Goal: Check status: Check status

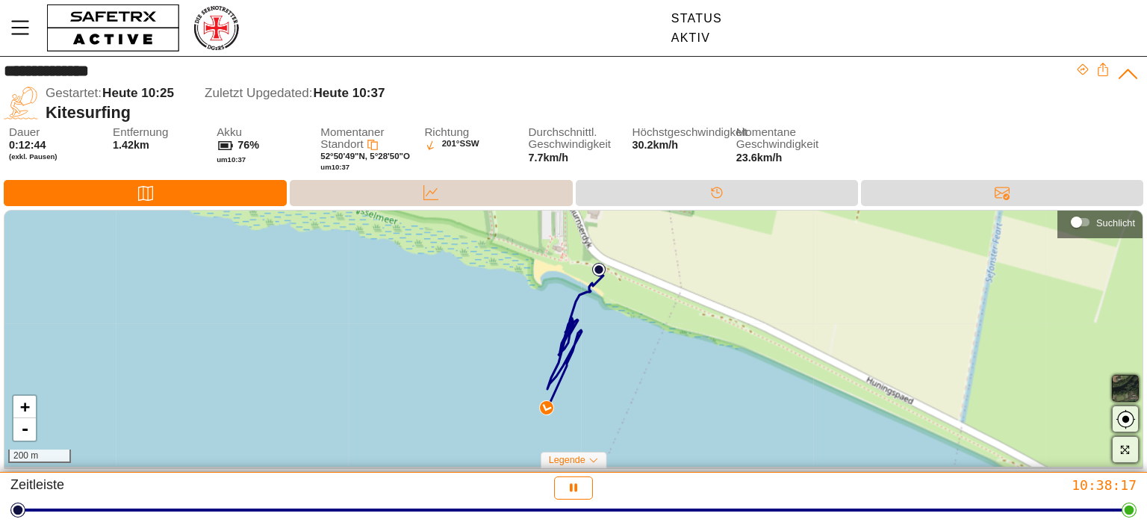
click at [432, 191] on icon at bounding box center [430, 192] width 15 height 15
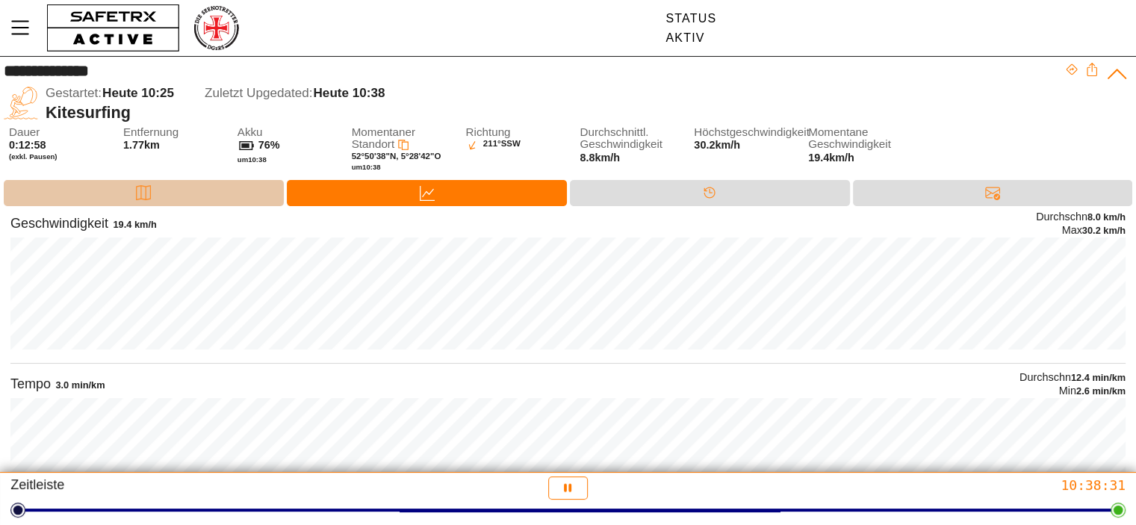
click at [143, 188] on icon at bounding box center [143, 192] width 15 height 15
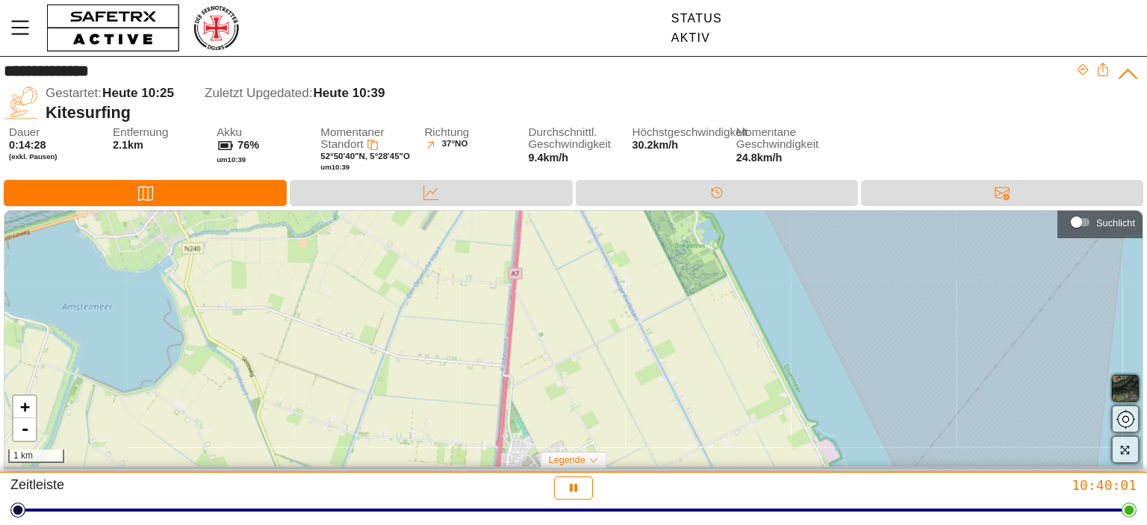
drag, startPoint x: 769, startPoint y: 311, endPoint x: 646, endPoint y: 487, distance: 215.0
click at [646, 487] on div "**********" at bounding box center [573, 262] width 1147 height 525
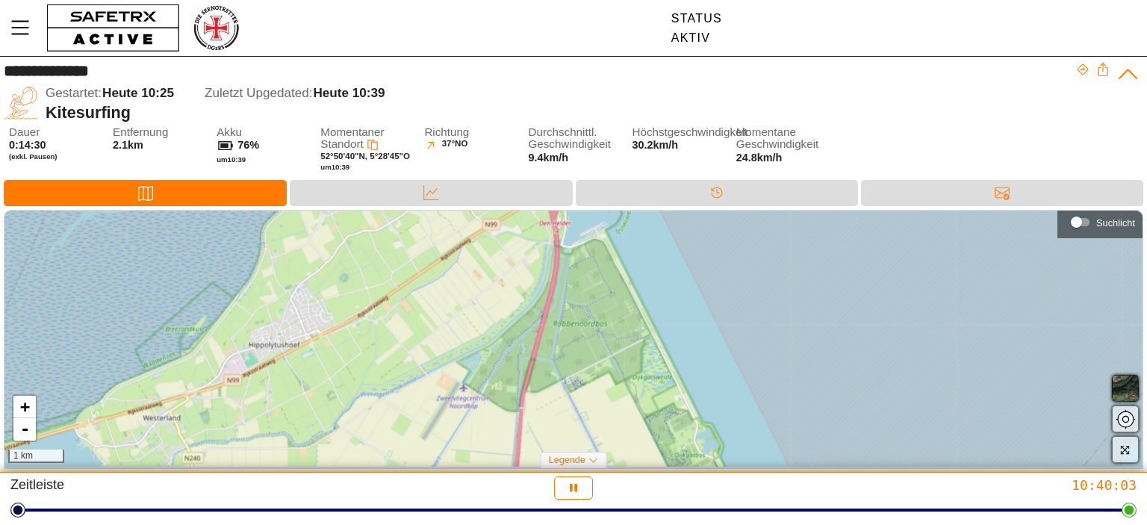
drag, startPoint x: 588, startPoint y: 237, endPoint x: 588, endPoint y: 447, distance: 209.8
click at [588, 447] on div "+ - 1 km" at bounding box center [573, 339] width 1138 height 257
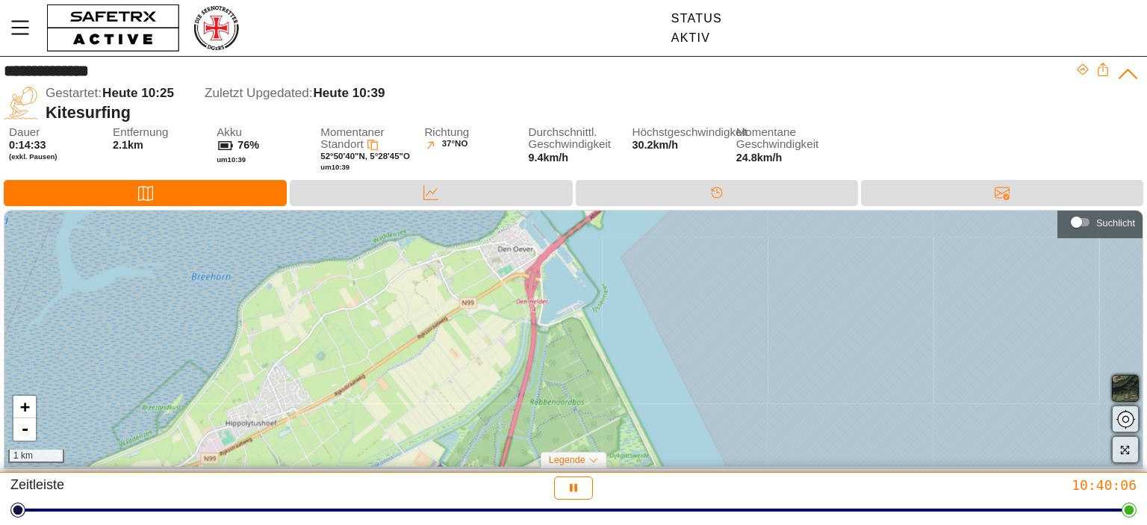
drag, startPoint x: 570, startPoint y: 311, endPoint x: 546, endPoint y: 389, distance: 81.7
click at [546, 389] on div "+ - 1 km" at bounding box center [573, 339] width 1138 height 257
click at [546, 432] on div "+ - 1 km" at bounding box center [573, 339] width 1138 height 257
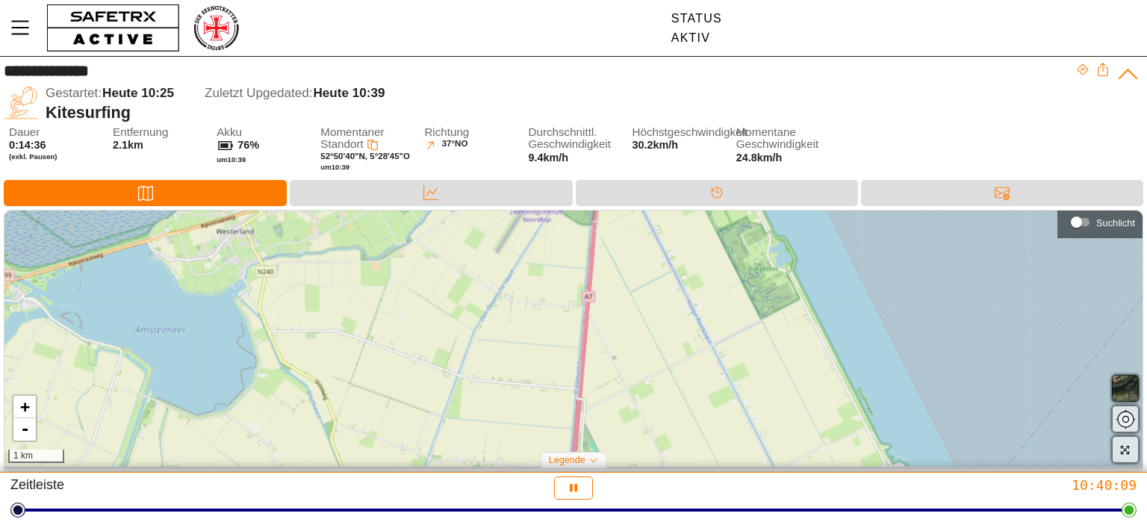
drag, startPoint x: 517, startPoint y: 425, endPoint x: 612, endPoint y: 163, distance: 278.9
click at [612, 163] on div "**********" at bounding box center [573, 265] width 1147 height 416
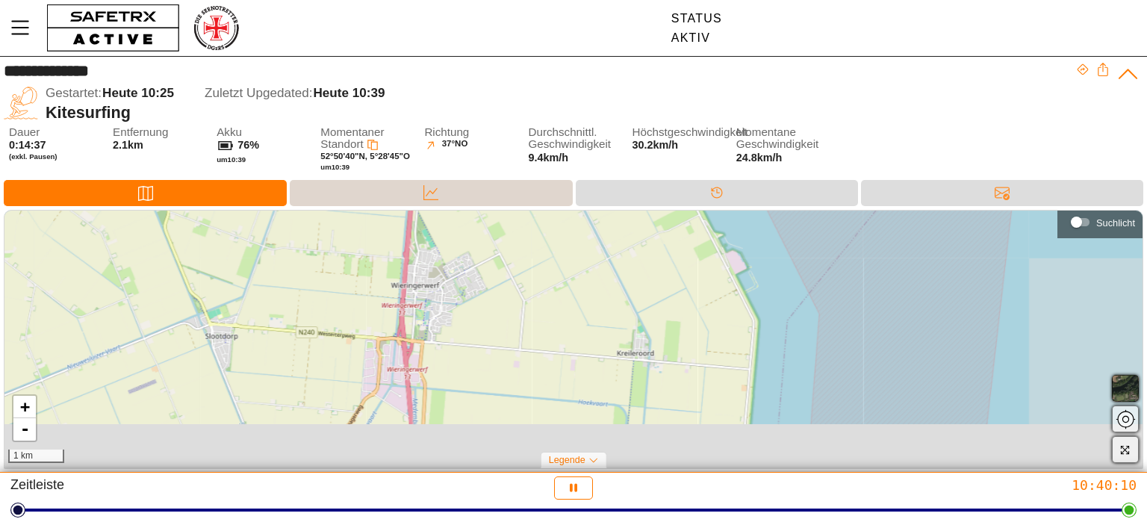
drag, startPoint x: 735, startPoint y: 399, endPoint x: 563, endPoint y: 183, distance: 276.3
click at [563, 183] on div "**********" at bounding box center [573, 265] width 1147 height 416
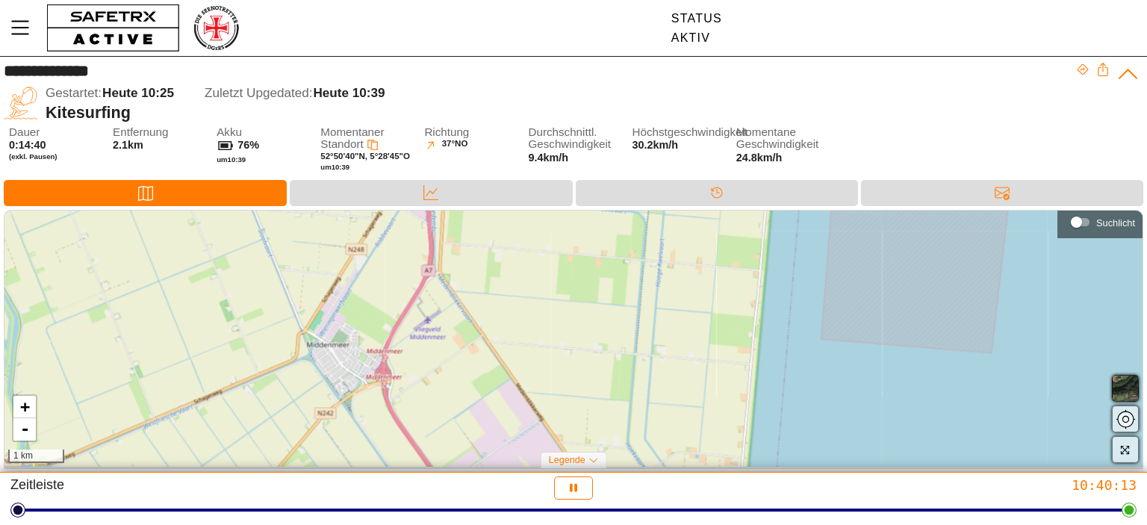
drag, startPoint x: 629, startPoint y: 417, endPoint x: 653, endPoint y: 228, distance: 190.5
click at [653, 228] on div "+ - 1 km" at bounding box center [573, 339] width 1138 height 257
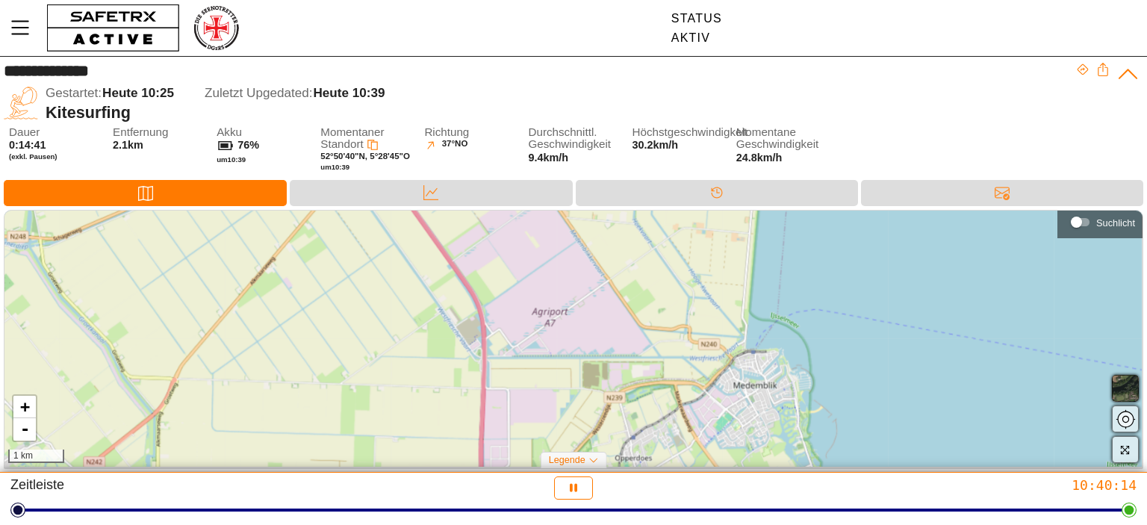
drag, startPoint x: 591, startPoint y: 438, endPoint x: 597, endPoint y: 214, distance: 224.8
click at [597, 214] on div "+ - 1 km" at bounding box center [573, 339] width 1138 height 257
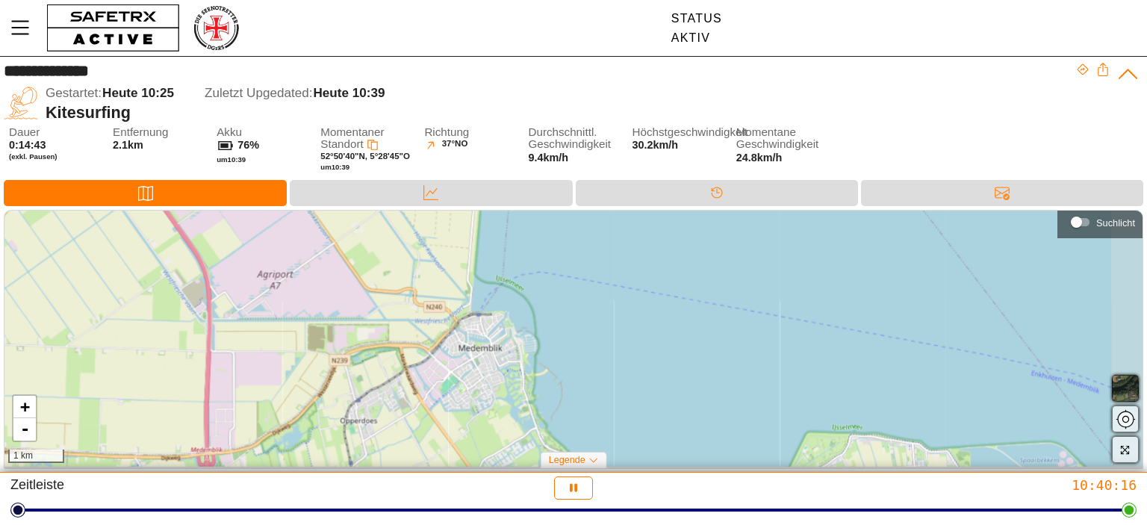
drag, startPoint x: 647, startPoint y: 369, endPoint x: 357, endPoint y: 331, distance: 292.1
click at [358, 331] on div "+ - 1 km" at bounding box center [573, 339] width 1138 height 257
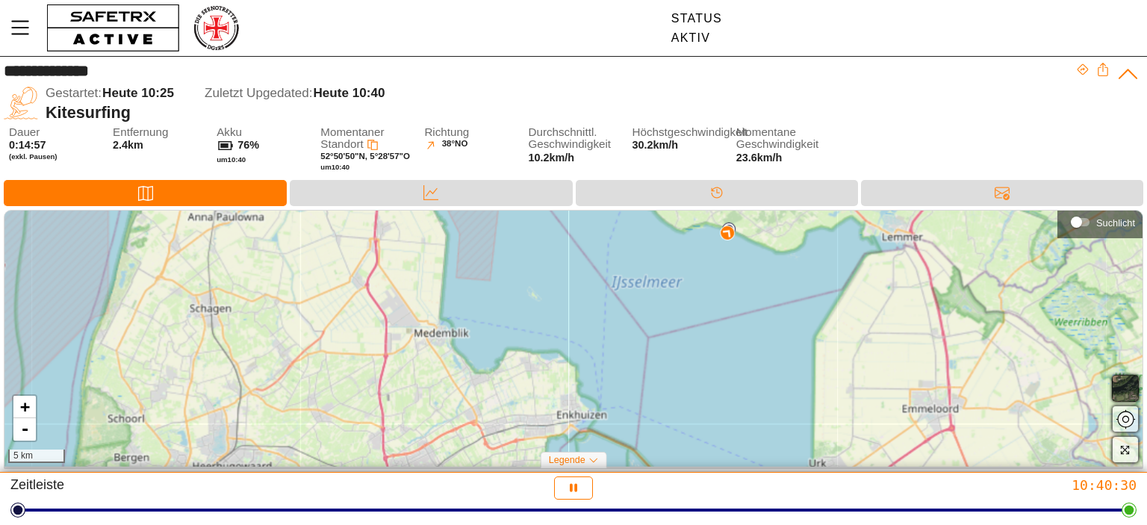
drag, startPoint x: 514, startPoint y: 289, endPoint x: 574, endPoint y: 290, distance: 60.5
click at [574, 290] on div "+ - 5 km" at bounding box center [573, 339] width 1138 height 257
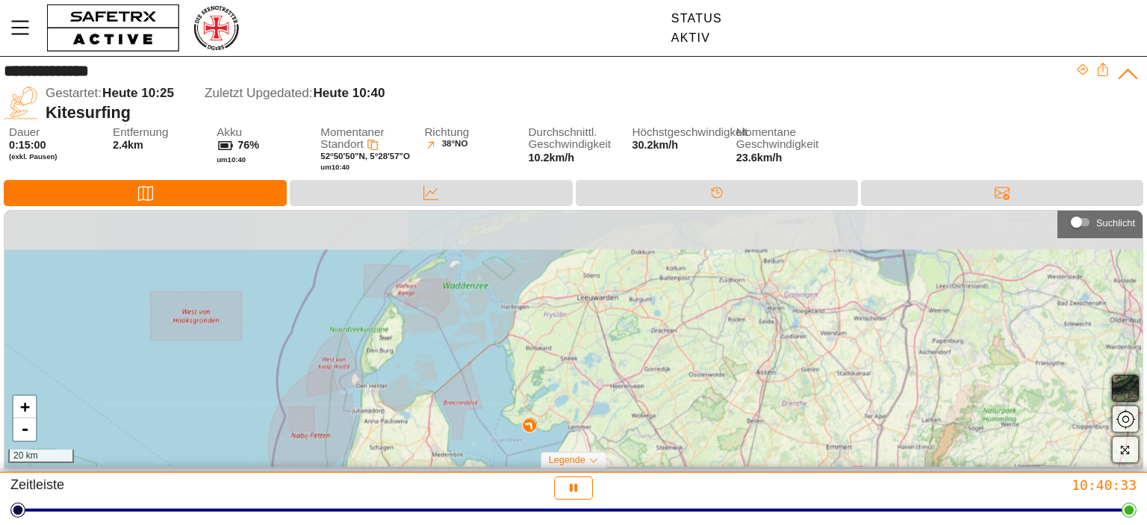
drag, startPoint x: 599, startPoint y: 290, endPoint x: 502, endPoint y: 452, distance: 188.5
click at [502, 452] on div "+ - 20 km" at bounding box center [573, 339] width 1138 height 257
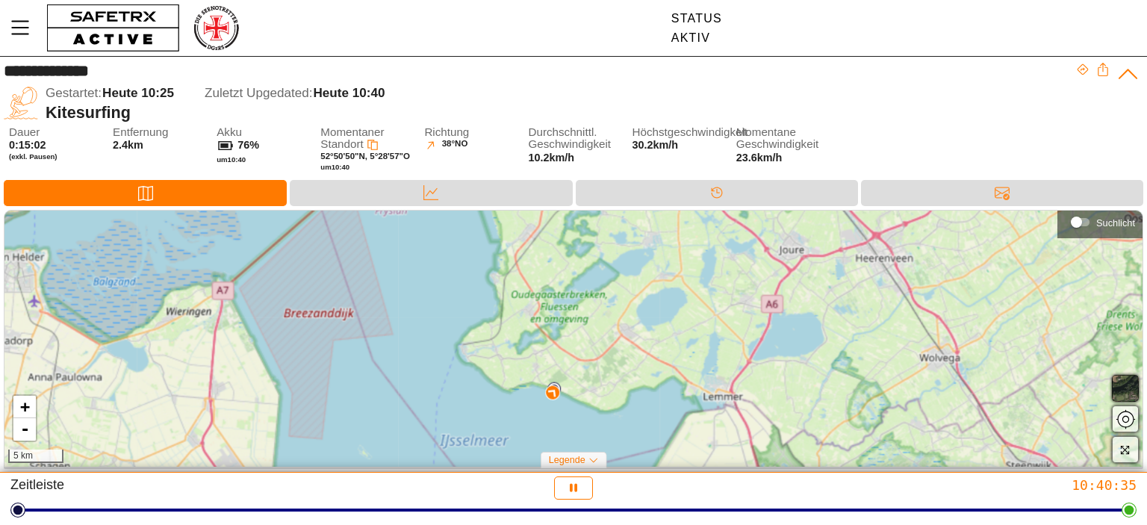
drag, startPoint x: 500, startPoint y: 408, endPoint x: 430, endPoint y: 260, distance: 164.3
click at [430, 260] on div "+ - 5 km" at bounding box center [573, 339] width 1138 height 257
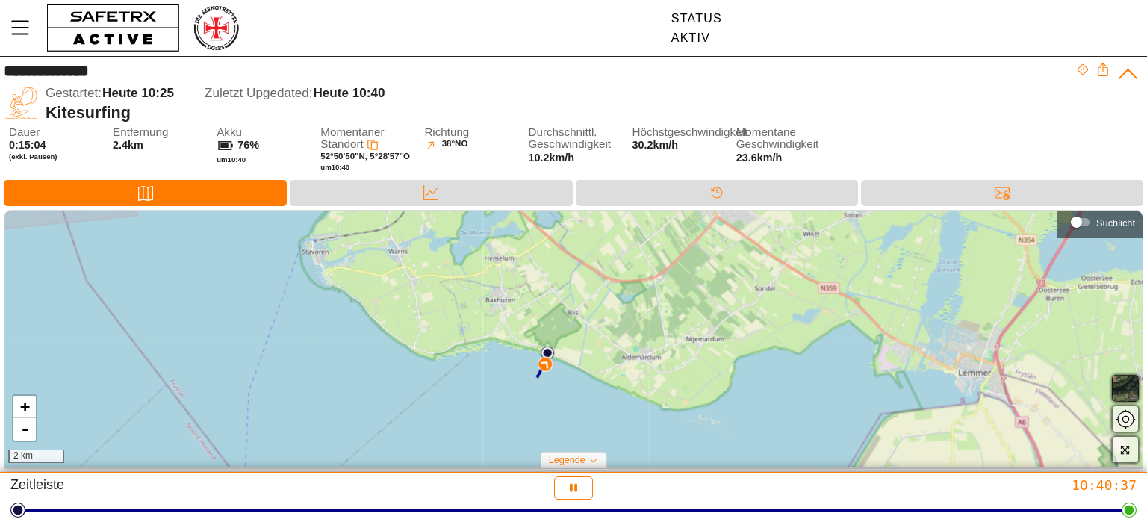
drag, startPoint x: 455, startPoint y: 343, endPoint x: 417, endPoint y: 423, distance: 89.2
click at [417, 423] on div "+ - 2 km" at bounding box center [573, 339] width 1138 height 257
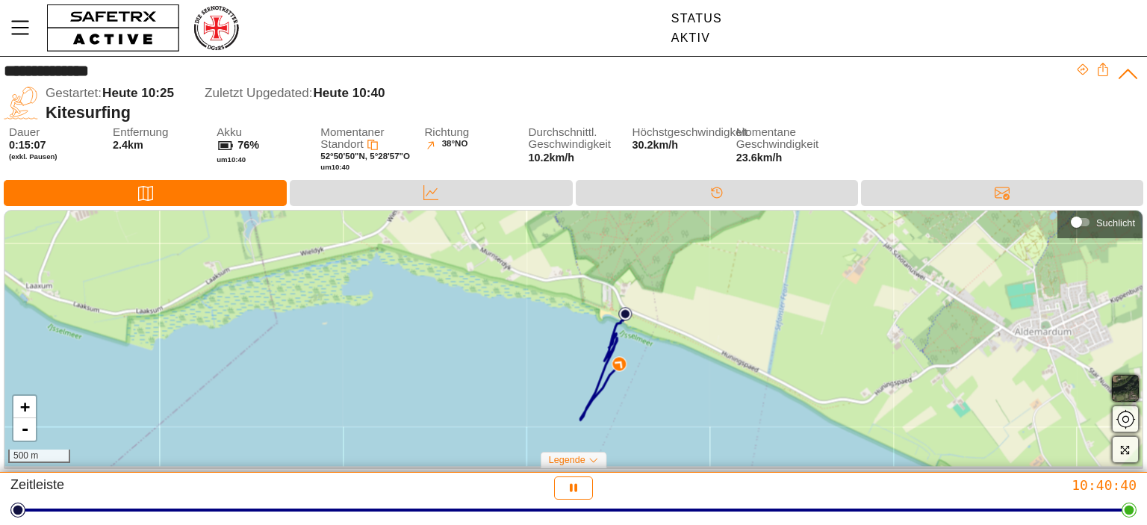
drag, startPoint x: 641, startPoint y: 348, endPoint x: 288, endPoint y: 478, distance: 376.3
click at [288, 478] on div "**********" at bounding box center [573, 262] width 1147 height 525
